Goal: Feedback & Contribution: Contribute content

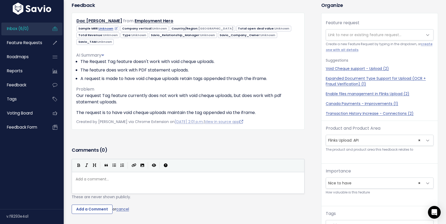
scroll to position [1, 0]
click at [31, 30] on link "Inbox (6/0)" at bounding box center [22, 29] width 43 height 12
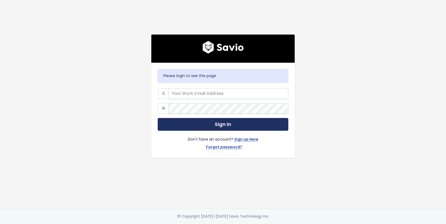
type input "bchamberland@flinks.com"
click at [213, 123] on button "Sign In" at bounding box center [223, 124] width 131 height 13
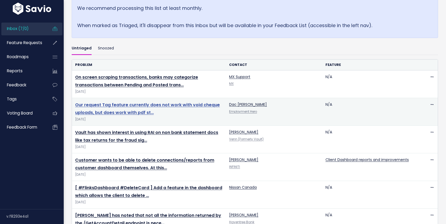
scroll to position [128, 0]
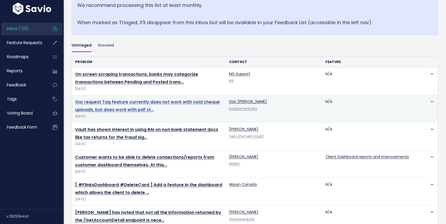
click at [136, 128] on link "Vault has shown interest in using RAI on non bank statement docs like tax retur…" at bounding box center [146, 133] width 143 height 14
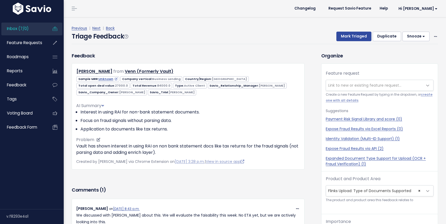
scroll to position [18, 0]
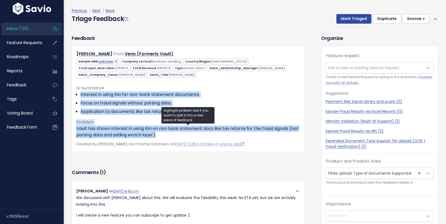
drag, startPoint x: 173, startPoint y: 136, endPoint x: 76, endPoint y: 94, distance: 105.4
click at [76, 94] on div "[PERSON_NAME] from Venn (Formerly Vault)" at bounding box center [188, 99] width 233 height 106
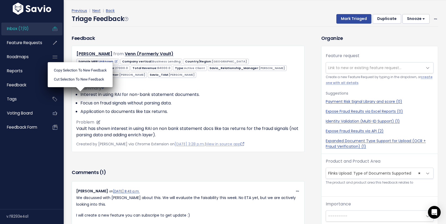
click at [294, 115] on div "AI Summary Interest in using RAI for non-bank statement documents. Focus on fra…" at bounding box center [188, 109] width 224 height 57
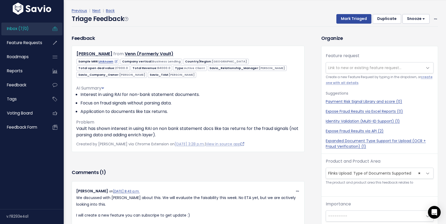
click at [366, 71] on span "Link to new or existing feature request..." at bounding box center [374, 67] width 97 height 11
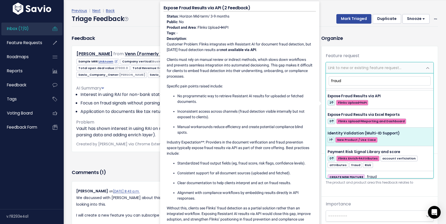
scroll to position [28, 0]
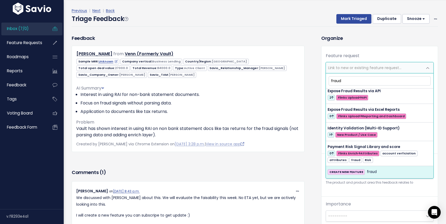
type input "fraud"
click at [389, 170] on div "CREATE NEW FEATURE fraud" at bounding box center [379, 171] width 104 height 6
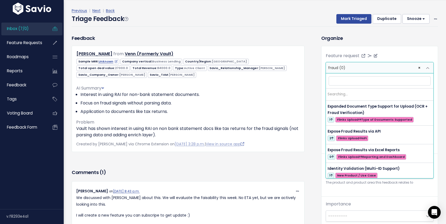
click at [334, 67] on span "fraud (0)" at bounding box center [336, 67] width 17 height 5
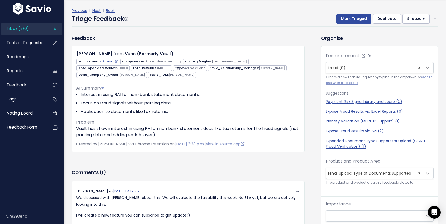
click at [366, 35] on h3 "Organize" at bounding box center [379, 37] width 117 height 7
click at [27, 44] on span "Feature Requests" at bounding box center [24, 43] width 35 height 6
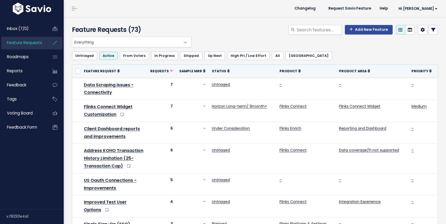
click at [113, 39] on span "Everything" at bounding box center [126, 42] width 108 height 10
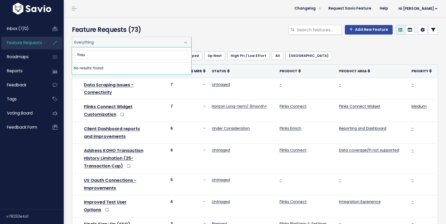
type input "fraud"
click at [99, 56] on input "fraud" at bounding box center [132, 54] width 114 height 9
click at [306, 31] on input "search" at bounding box center [318, 30] width 45 height 10
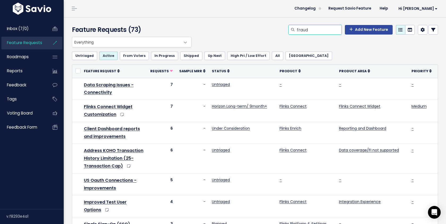
type input "fraud"
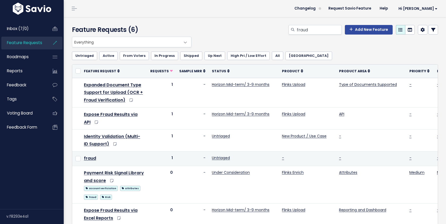
scroll to position [0, 30]
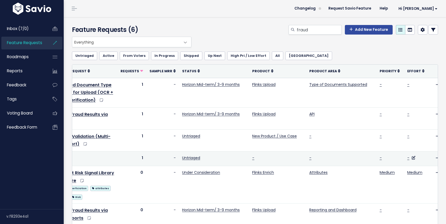
click at [434, 158] on td "Edit Upvote Add to Roadmap Merge Delete" at bounding box center [436, 158] width 11 height 15
click at [431, 156] on td "Edit Upvote Add to Roadmap Merge Delete" at bounding box center [436, 158] width 11 height 15
click at [436, 158] on icon at bounding box center [437, 157] width 3 height 3
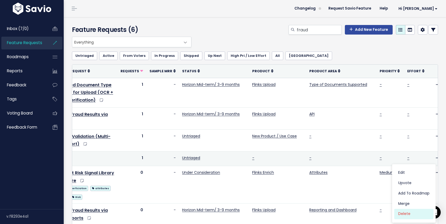
click at [407, 214] on link "Delete" at bounding box center [413, 214] width 39 height 10
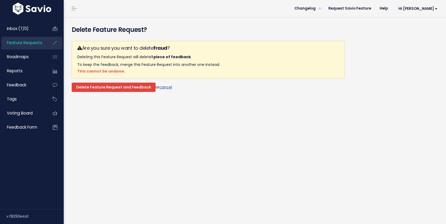
click at [113, 88] on input "Delete Feature Request and Feedback" at bounding box center [114, 88] width 84 height 10
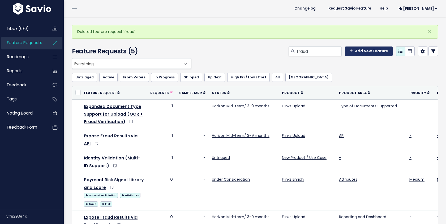
click at [364, 53] on link "Add New Feature" at bounding box center [369, 51] width 48 height 10
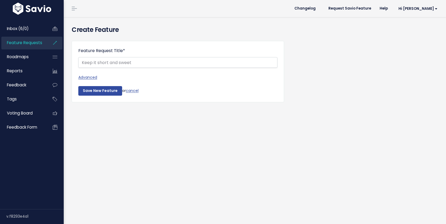
select select
click at [89, 78] on link "Advanced" at bounding box center [177, 77] width 199 height 7
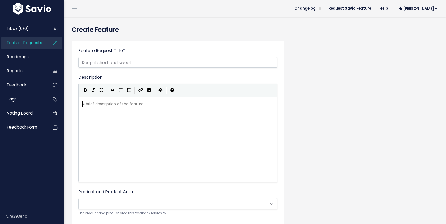
click at [96, 115] on div "A brief description of the feature... ​" at bounding box center [184, 146] width 206 height 93
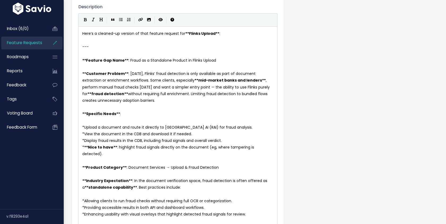
scroll to position [50, 0]
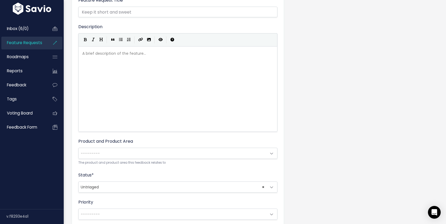
paste textarea "d"
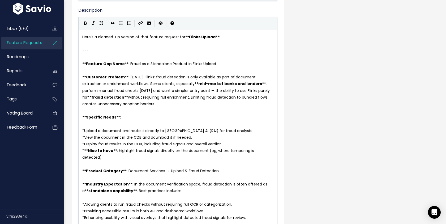
scroll to position [62, 0]
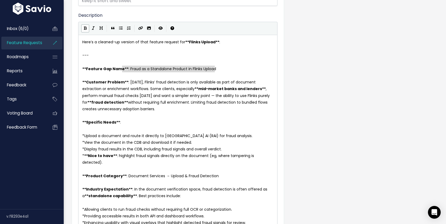
type textarea "Fraud as a Standalone Product in Flinks Upload"
drag, startPoint x: 228, startPoint y: 69, endPoint x: 128, endPoint y: 68, distance: 100.3
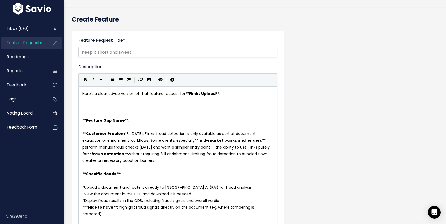
scroll to position [8, 0]
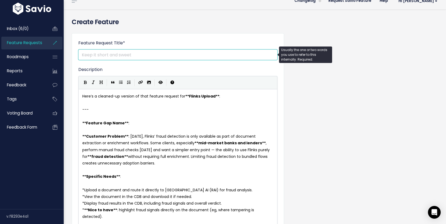
click at [118, 55] on input "Feature Request Title *" at bounding box center [177, 54] width 199 height 11
paste input "Fraud as a Standalone Product in Flinks Upload"
type input "Fraud as a Standalone Product in Flinks Upload"
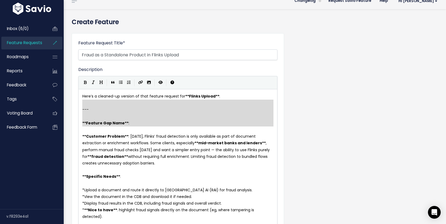
type textarea "Here’s a cleaned-up version of that feature request for **Flinks Upload**: --- …"
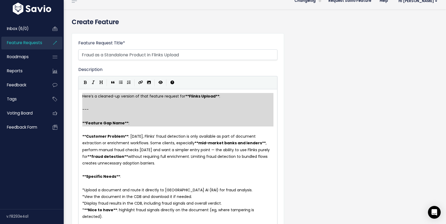
drag, startPoint x: 135, startPoint y: 127, endPoint x: 67, endPoint y: 93, distance: 76.0
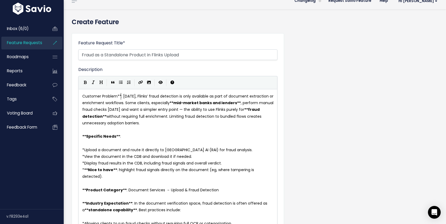
click at [120, 97] on span "Customer Problem**: Today, Flinks’ fraud detection is only available as part of…" at bounding box center [178, 109] width 192 height 32
click at [109, 145] on pre "​" at bounding box center [177, 143] width 193 height 7
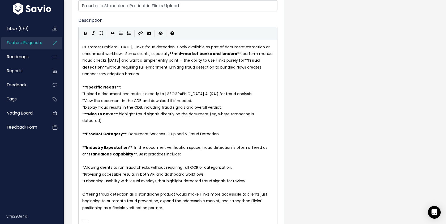
scroll to position [63, 0]
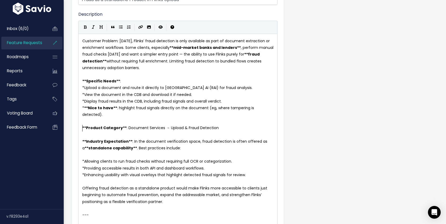
type textarea "**Product Category**: Document Services → Upload & Fraud Detection"
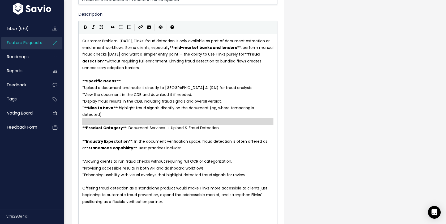
drag, startPoint x: 224, startPoint y: 126, endPoint x: 75, endPoint y: 121, distance: 149.2
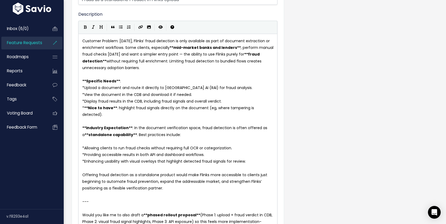
click at [94, 138] on pre "​" at bounding box center [177, 141] width 193 height 7
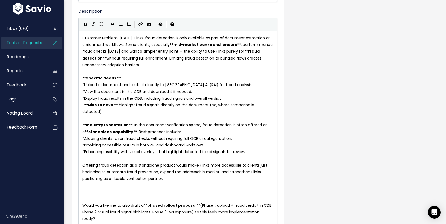
scroll to position [69, 0]
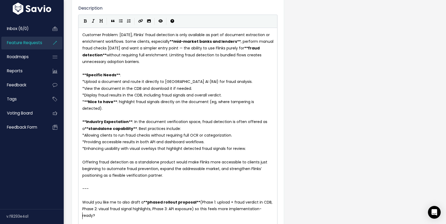
type textarea "positioning as a flexible verification partner. --- Would you like me to also d…"
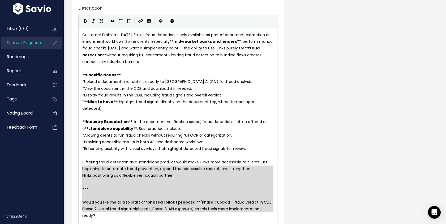
drag, startPoint x: 105, startPoint y: 215, endPoint x: 80, endPoint y: 172, distance: 49.5
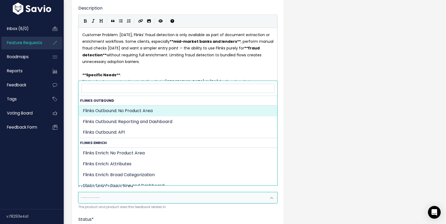
click at [121, 192] on span "---------" at bounding box center [173, 197] width 188 height 11
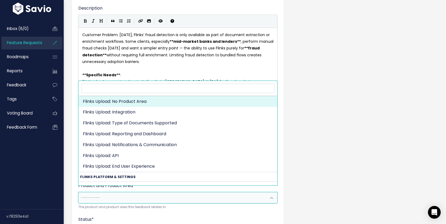
scroll to position [385, 0]
select select "FLINKS_UPLOAD:"
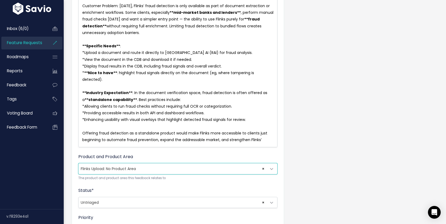
scroll to position [49, 0]
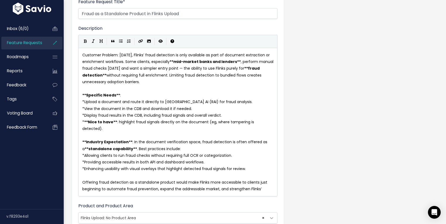
click at [174, 61] on span "mid-market banks and lenders" at bounding box center [205, 61] width 64 height 5
click at [229, 62] on span "Customer Problem: Today, Flinks’ fraud detection is only available as part of d…" at bounding box center [176, 68] width 188 height 32
click at [231, 62] on span "Customer Problem: Today, Flinks’ fraud detection is only available as part of d…" at bounding box center [176, 68] width 188 height 32
type textarea "enrichment workflows"
drag, startPoint x: 123, startPoint y: 62, endPoint x: 73, endPoint y: 61, distance: 50.2
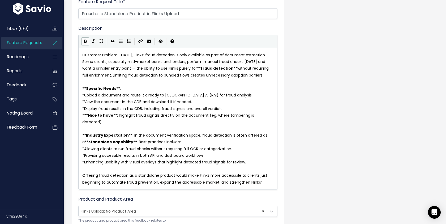
click at [201, 69] on span "fraud detection" at bounding box center [217, 68] width 33 height 5
click at [84, 94] on span "*" at bounding box center [83, 94] width 2 height 5
click at [120, 41] on icon "Generic List" at bounding box center [121, 41] width 4 height 4
click at [89, 116] on span "Nice to have" at bounding box center [100, 115] width 25 height 5
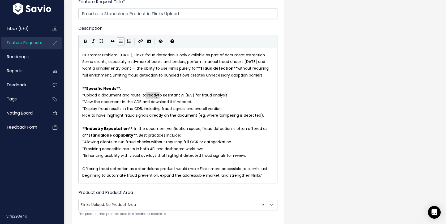
drag, startPoint x: 160, startPoint y: 96, endPoint x: 146, endPoint y: 96, distance: 13.6
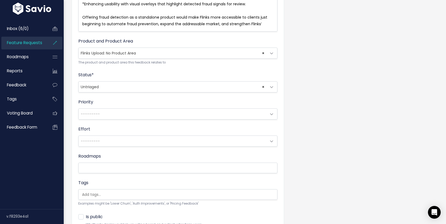
scroll to position [247, 0]
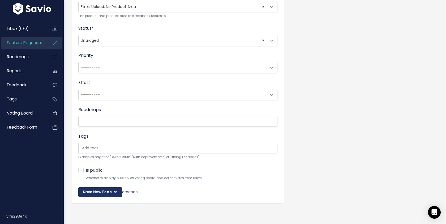
type textarea "only"
click at [101, 190] on input "Save New Feature" at bounding box center [100, 192] width 44 height 10
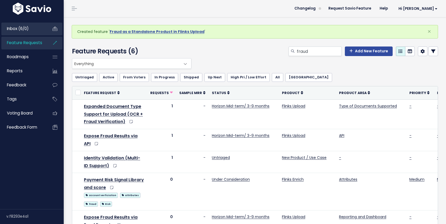
click at [20, 25] on link "Inbox (6/0)" at bounding box center [22, 29] width 43 height 12
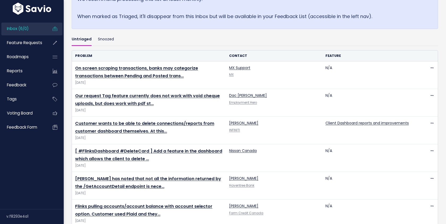
scroll to position [146, 0]
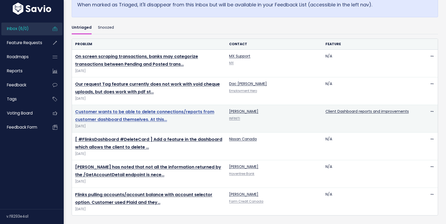
click at [123, 119] on link "Customer wants to be able to delete connections/reports from customer dashboard…" at bounding box center [144, 116] width 139 height 14
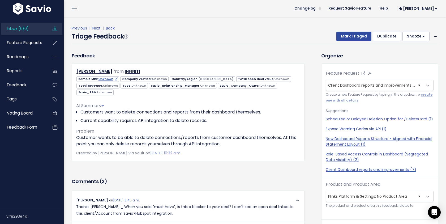
scroll to position [1, 0]
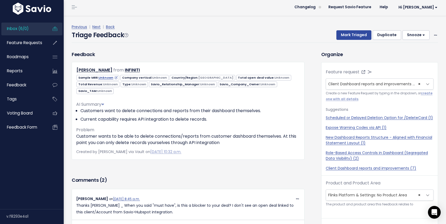
click at [32, 32] on link "Inbox (6/0)" at bounding box center [22, 29] width 43 height 12
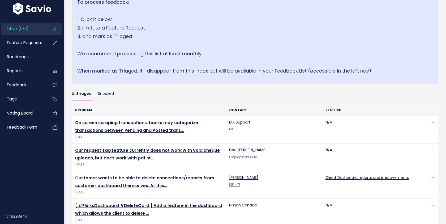
scroll to position [146, 0]
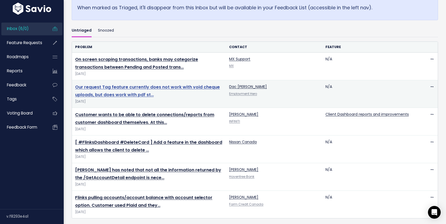
scroll to position [146, 0]
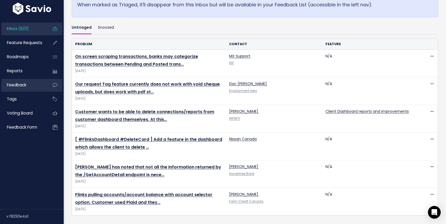
click at [25, 82] on link "Feedback" at bounding box center [22, 85] width 43 height 12
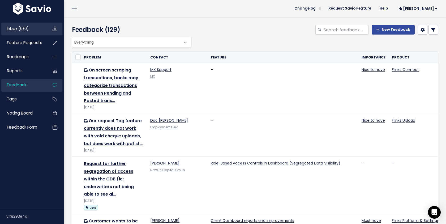
click at [20, 27] on span "Inbox (6/0)" at bounding box center [18, 29] width 22 height 6
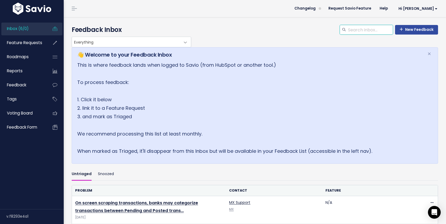
click at [362, 27] on input "search" at bounding box center [369, 30] width 45 height 10
type input "fraud"
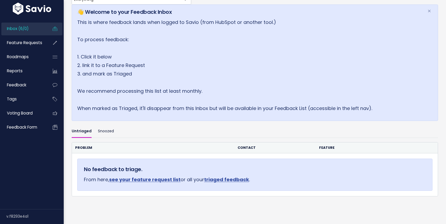
scroll to position [66, 0]
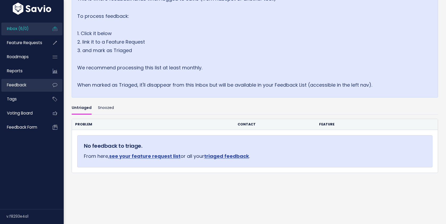
click at [28, 85] on link "Feedback" at bounding box center [22, 85] width 43 height 12
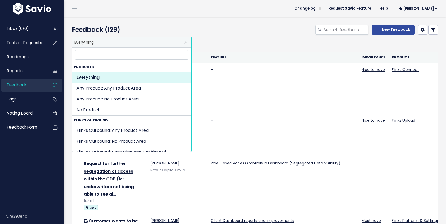
click at [177, 44] on span "Everything" at bounding box center [126, 42] width 108 height 10
click at [247, 23] on div "Feedback (129) New Feedback" at bounding box center [254, 27] width 381 height 20
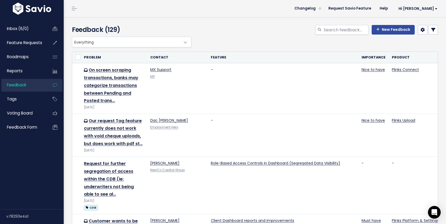
click at [435, 31] on link at bounding box center [433, 30] width 10 height 10
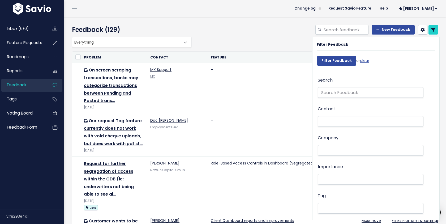
click at [230, 33] on div "New Feedback" at bounding box center [317, 31] width 249 height 12
click at [140, 41] on span "Everything" at bounding box center [126, 42] width 108 height 10
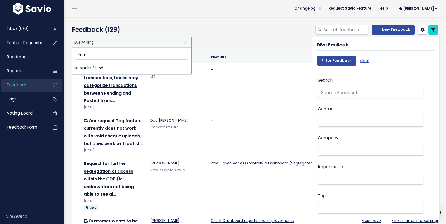
type input "fraud"
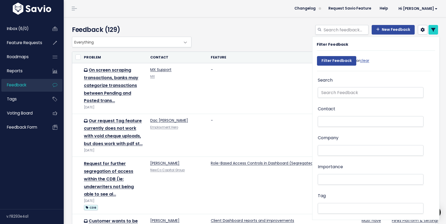
click at [217, 38] on div "Everything Any Product: Any Product Area Any Product: No Product Area No Produc…" at bounding box center [254, 42] width 366 height 11
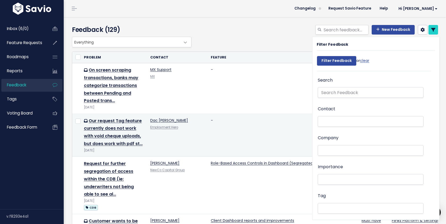
scroll to position [0, 0]
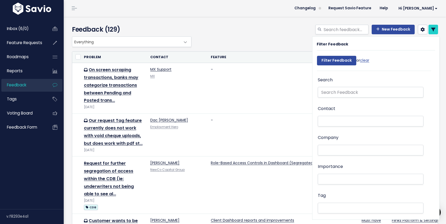
click at [267, 22] on div "Feedback (129) New Feedback" at bounding box center [254, 27] width 381 height 20
click at [435, 29] on icon at bounding box center [433, 29] width 4 height 4
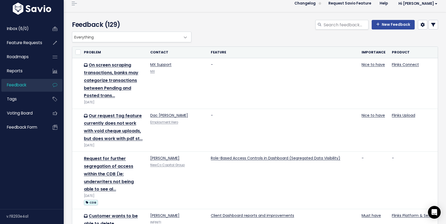
scroll to position [0, 0]
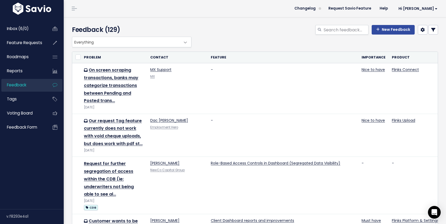
click at [175, 40] on span "Everything" at bounding box center [126, 42] width 108 height 10
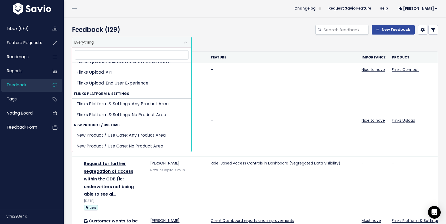
scroll to position [541, 0]
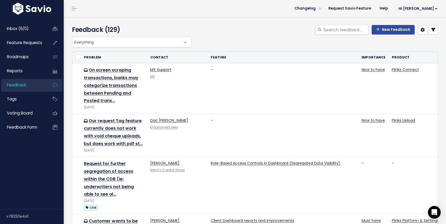
click at [305, 23] on div "Feedback (129) New Feedback" at bounding box center [254, 27] width 381 height 20
click at [423, 33] on link at bounding box center [423, 30] width 10 height 10
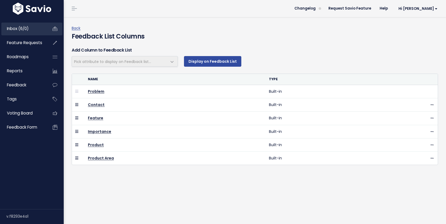
select select
click at [19, 28] on span "Inbox (6/0)" at bounding box center [18, 29] width 22 height 6
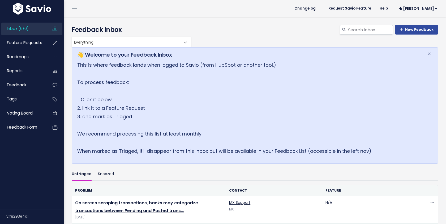
scroll to position [146, 0]
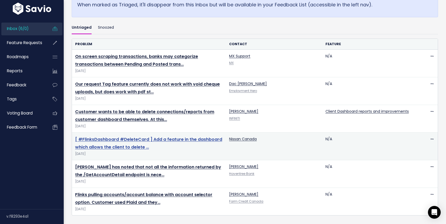
click at [135, 148] on link "[ #FlinksDashboard #DeleteCard ] Add a feature in the dashboard which allows th…" at bounding box center [148, 143] width 147 height 14
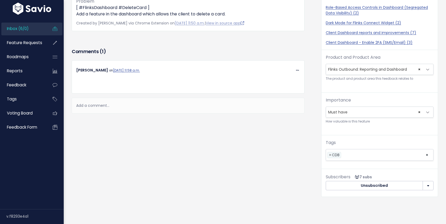
scroll to position [241, 0]
click at [36, 28] on link "Inbox (6/0)" at bounding box center [22, 29] width 43 height 12
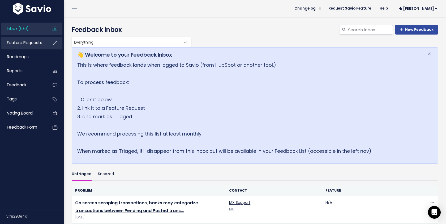
click at [37, 46] on link "Feature Requests" at bounding box center [22, 43] width 43 height 12
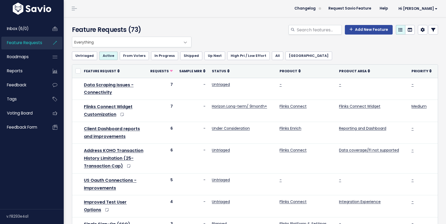
click at [132, 42] on span "Everything" at bounding box center [126, 42] width 108 height 10
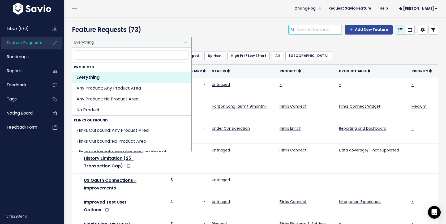
click at [310, 32] on input "search" at bounding box center [318, 30] width 45 height 10
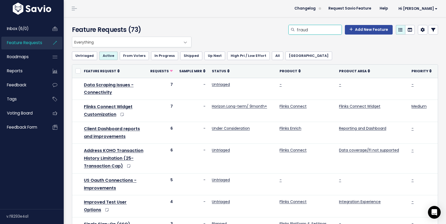
type input "fraud"
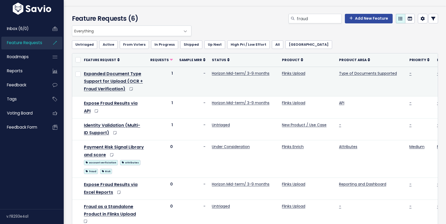
scroll to position [25, 0]
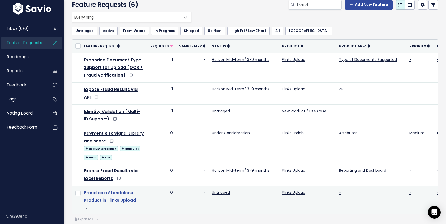
click at [107, 194] on link "Fraud as a Standalone Product in Flinks Upload" at bounding box center [110, 196] width 52 height 14
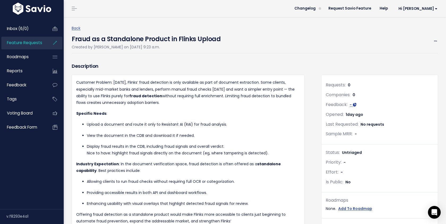
click at [41, 43] on span "Feature Requests" at bounding box center [24, 43] width 35 height 6
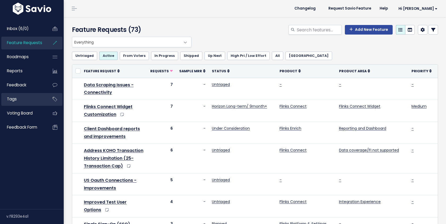
click at [25, 97] on link "Tags" at bounding box center [22, 99] width 43 height 12
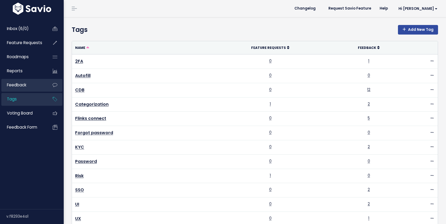
click at [30, 88] on link "Feedback" at bounding box center [22, 85] width 43 height 12
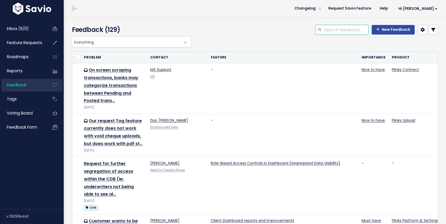
click at [346, 28] on input "search" at bounding box center [345, 30] width 45 height 10
type input "misha"
